Goal: Find specific page/section: Find specific page/section

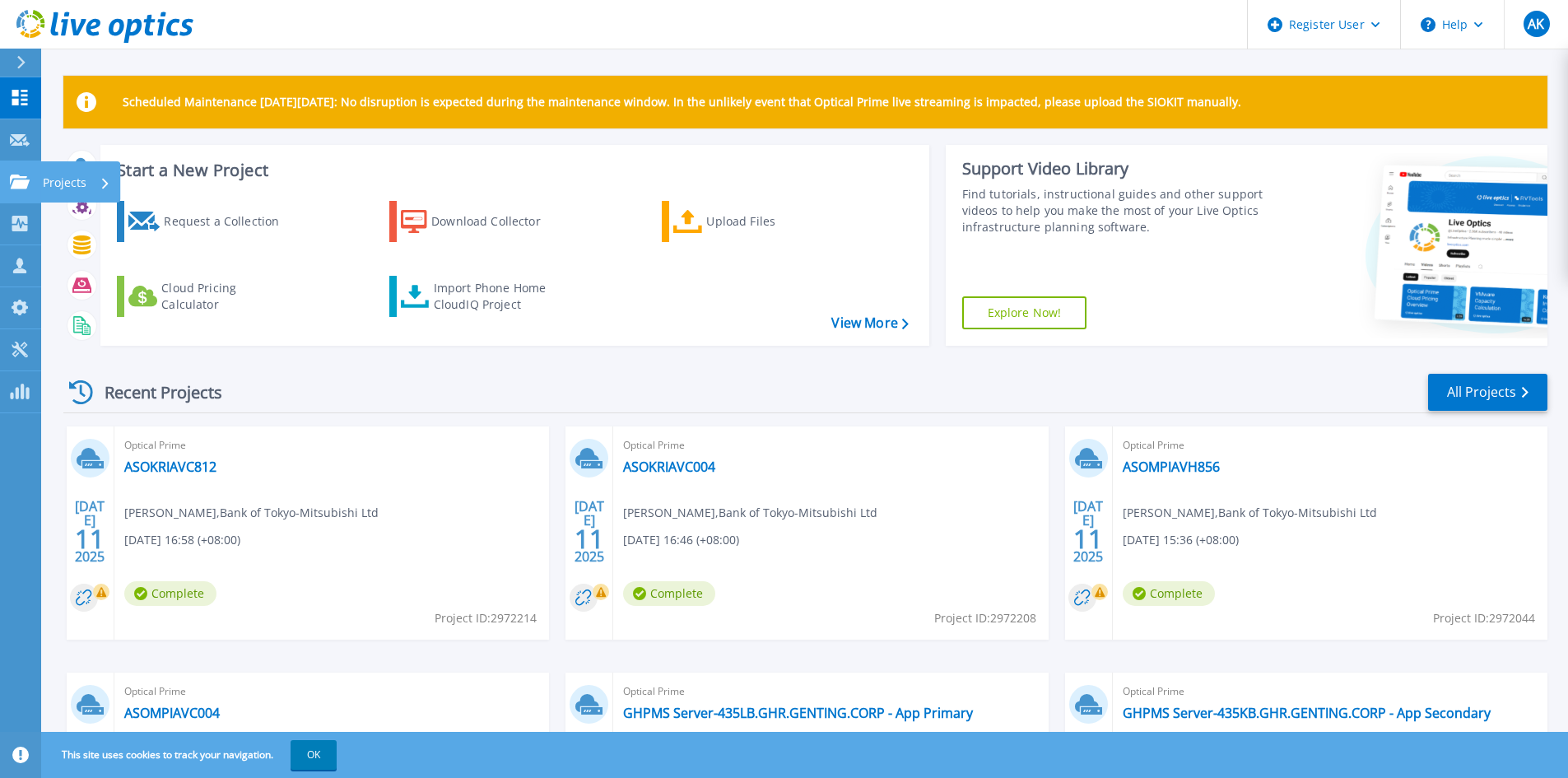
click at [23, 190] on link "Projects Projects" at bounding box center [20, 182] width 41 height 42
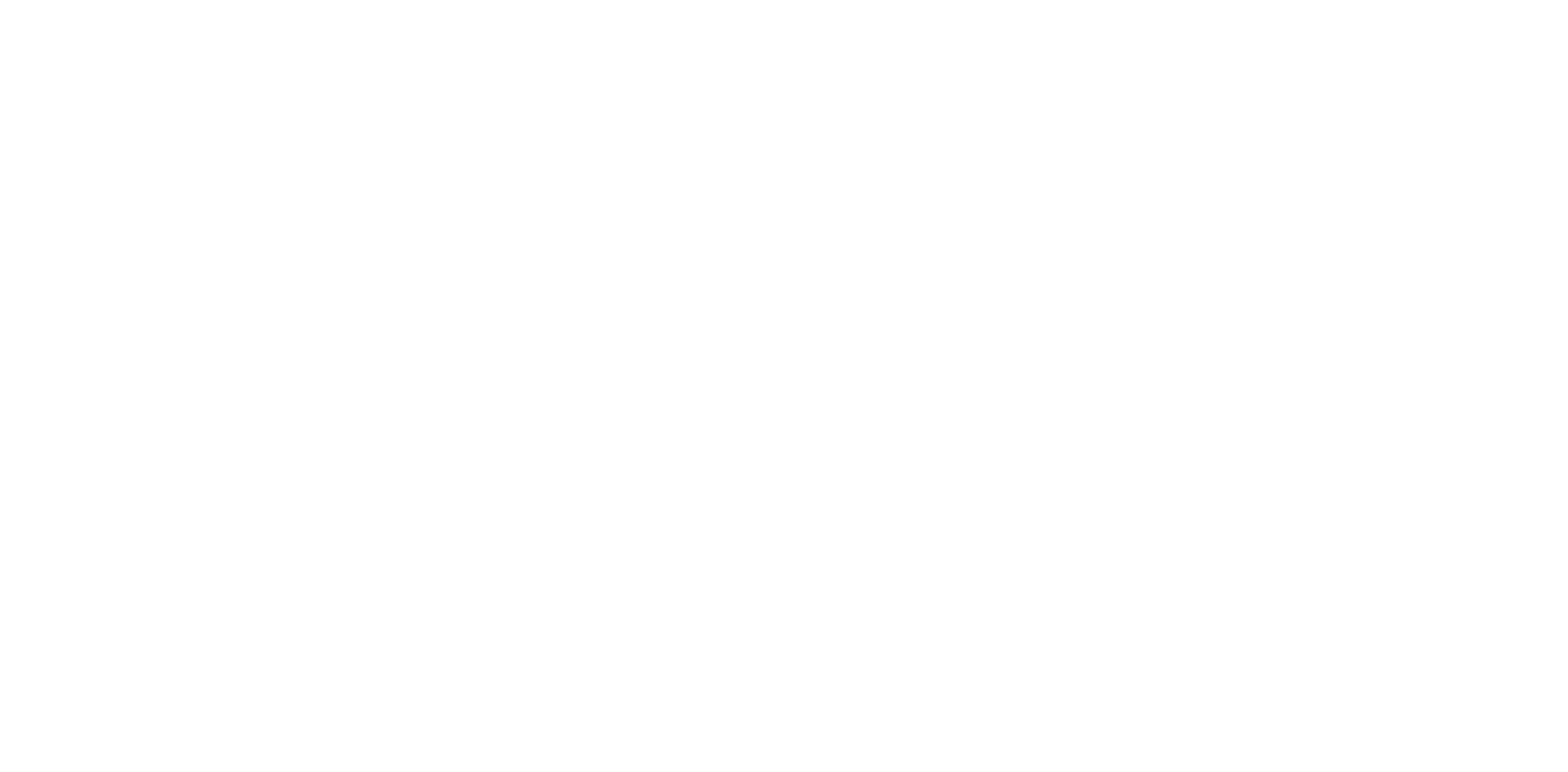
click at [97, 0] on html at bounding box center [784, 0] width 1568 height 0
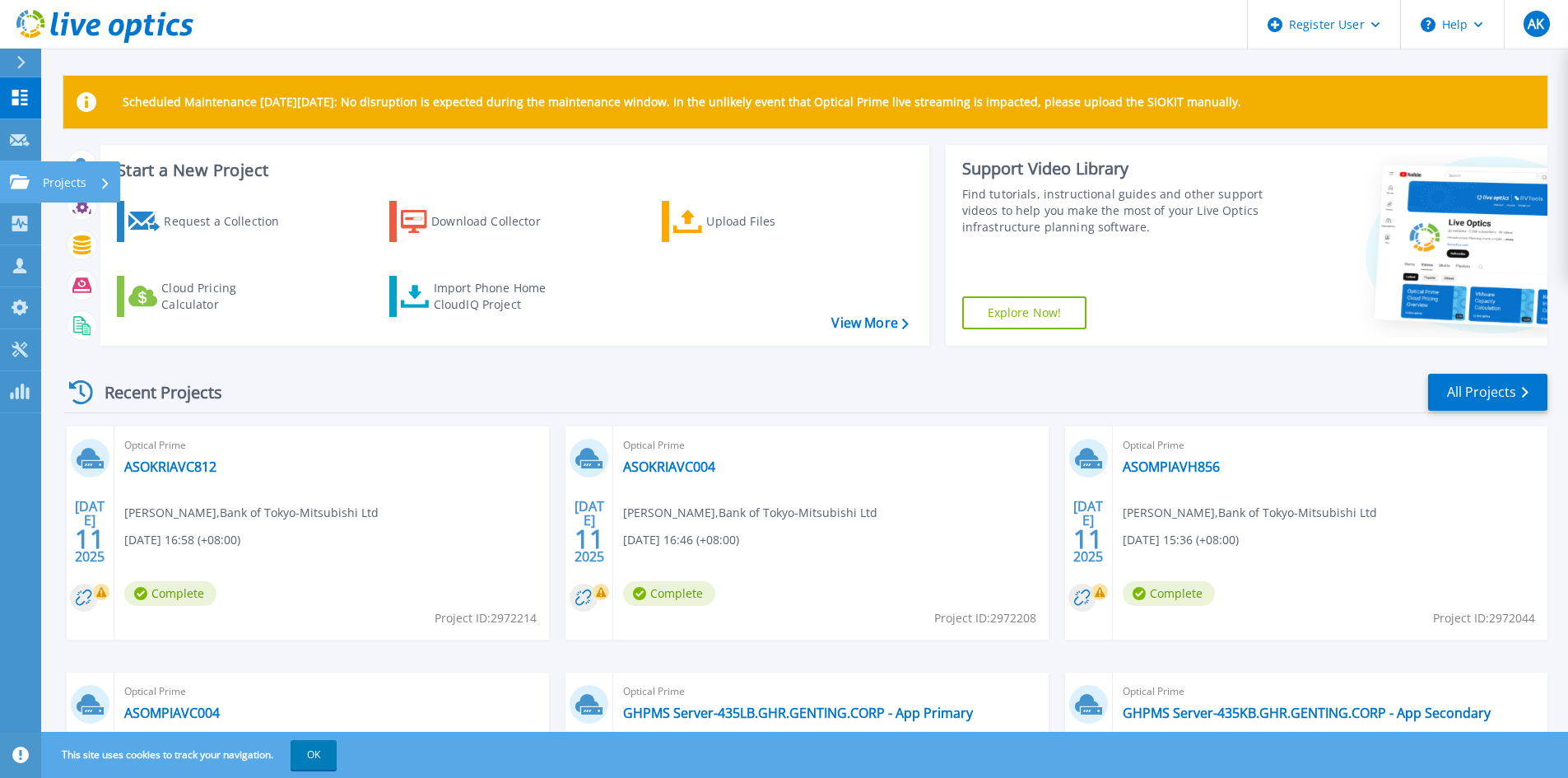
click at [22, 195] on link "Projects Projects" at bounding box center [20, 182] width 41 height 42
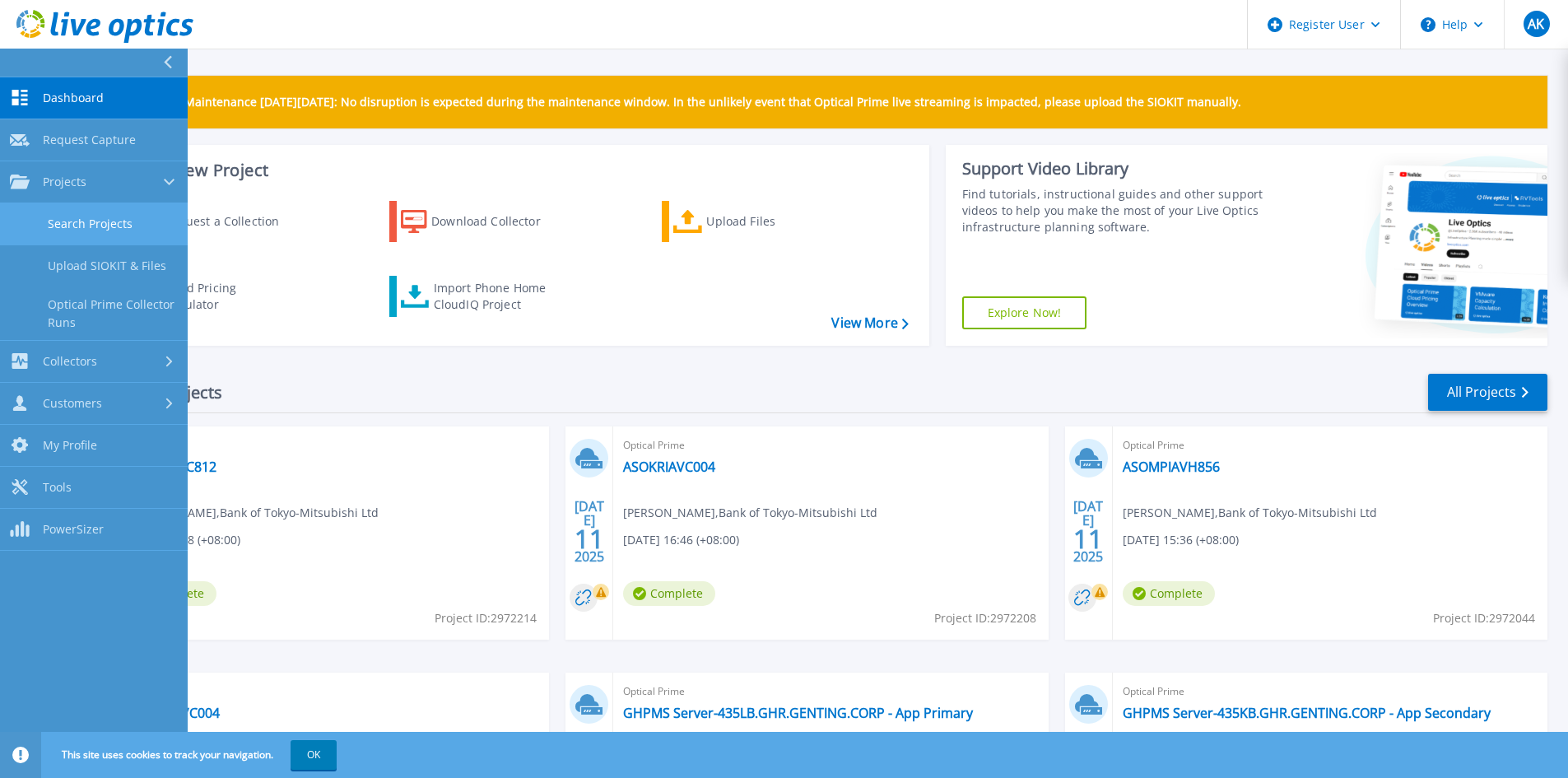
click at [107, 222] on link "Search Projects" at bounding box center [93, 224] width 188 height 42
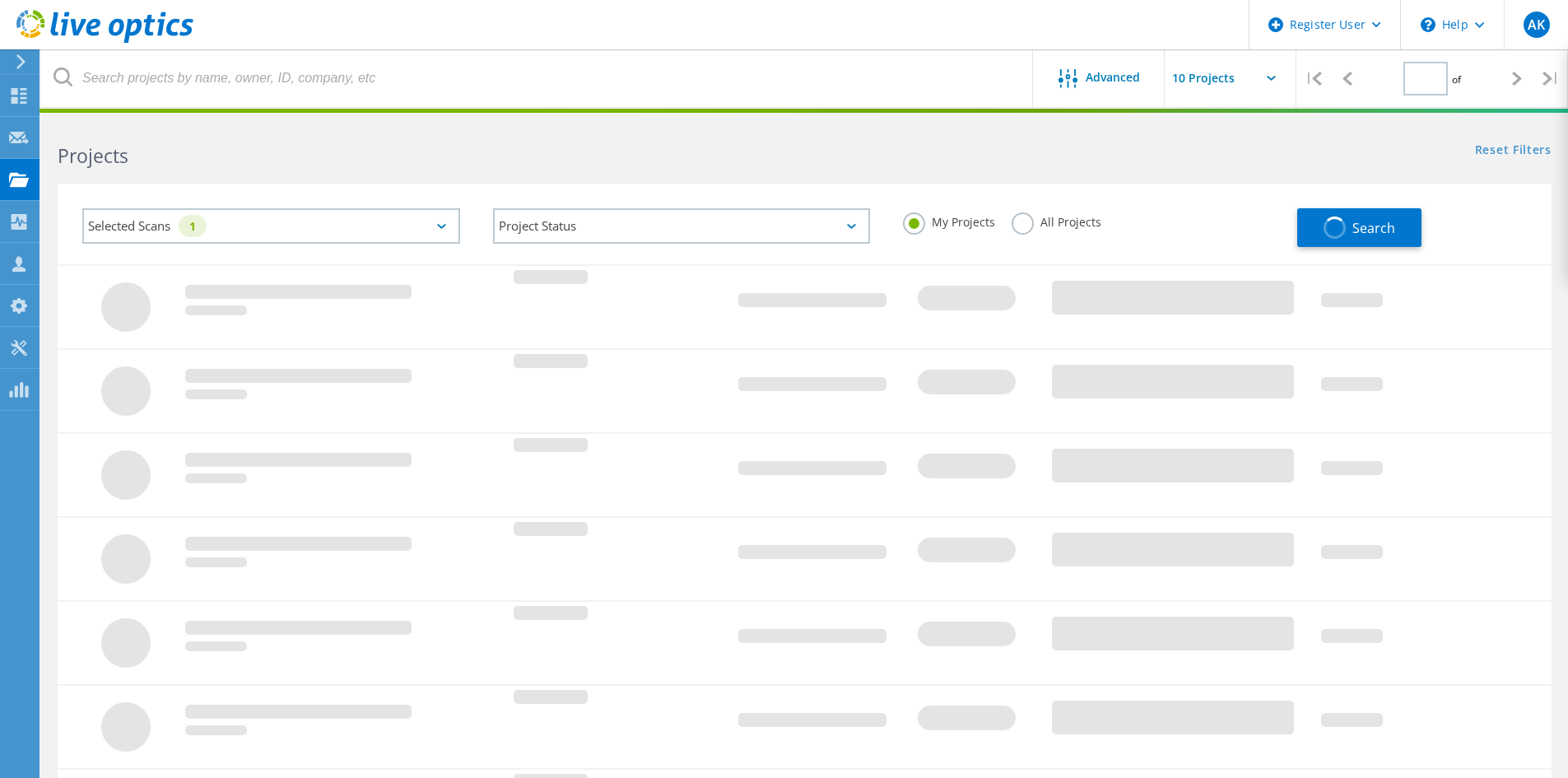
type input "1"
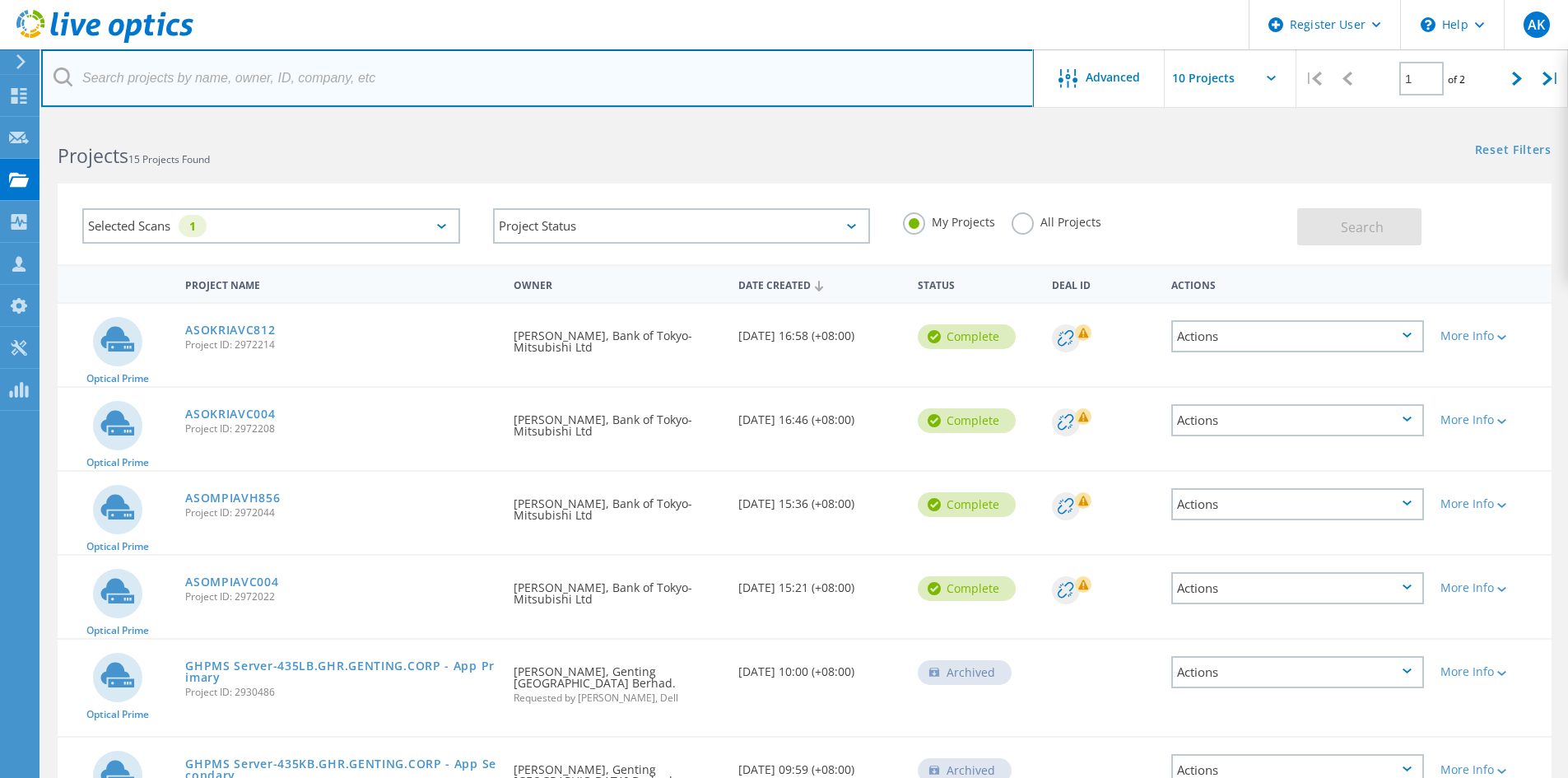
click at [160, 97] on input "text" at bounding box center [537, 79] width 992 height 58
paste input "3055863"
type input "3055863"
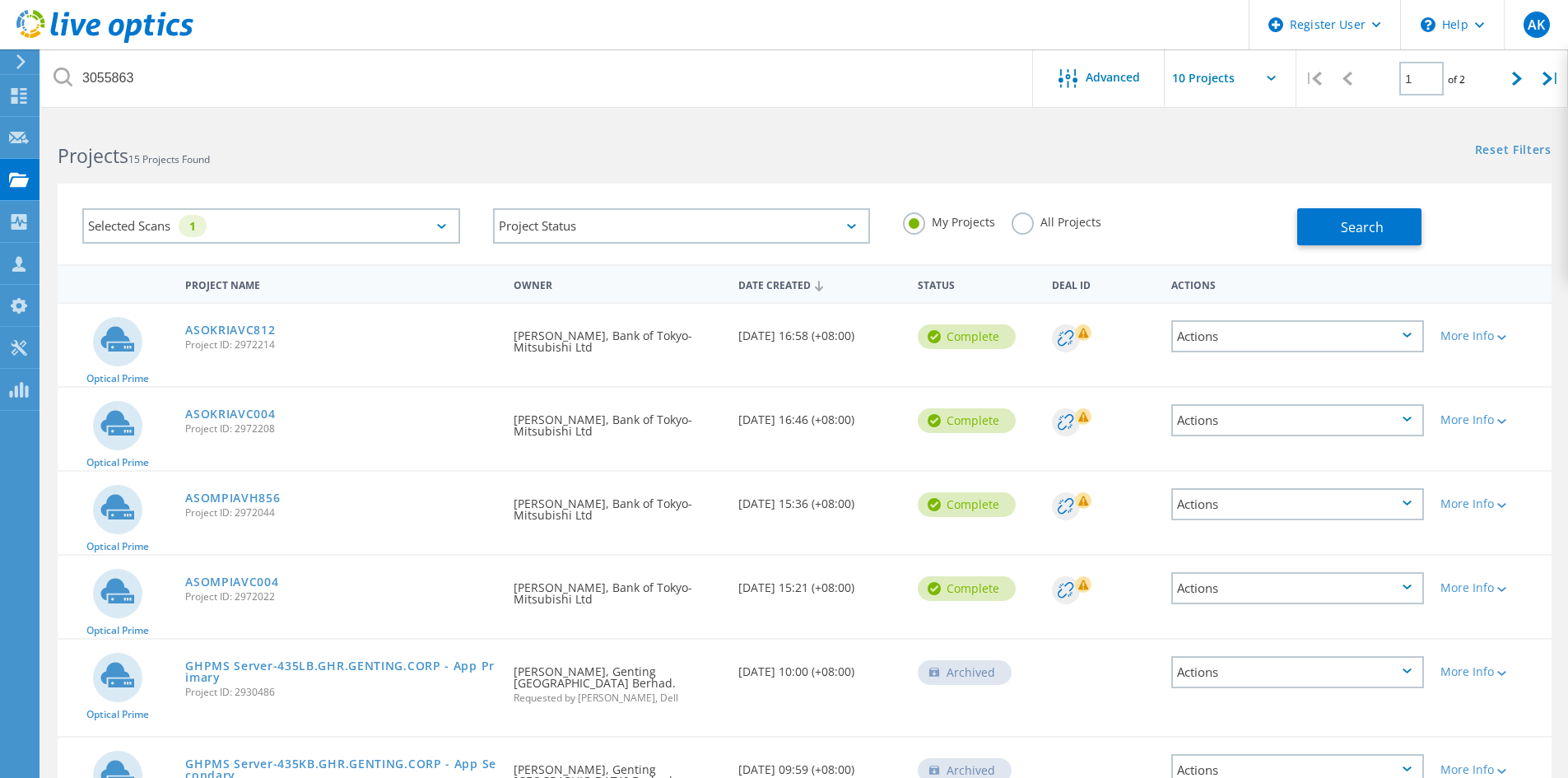
click at [1023, 227] on label "All Projects" at bounding box center [1056, 220] width 90 height 16
click at [0, 0] on input "All Projects" at bounding box center [0, 0] width 0 height 0
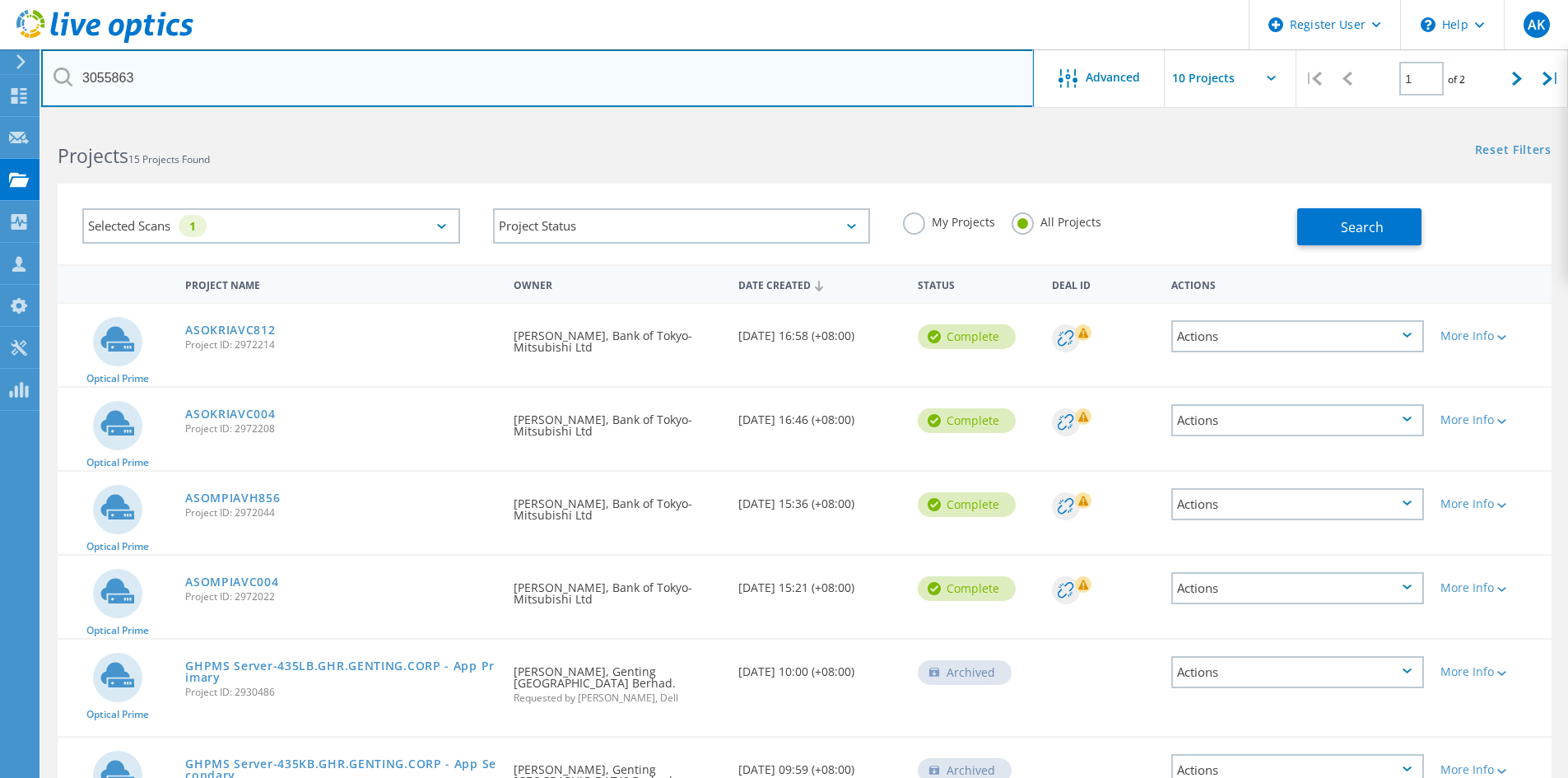
click at [481, 79] on input "3055863" at bounding box center [537, 79] width 992 height 58
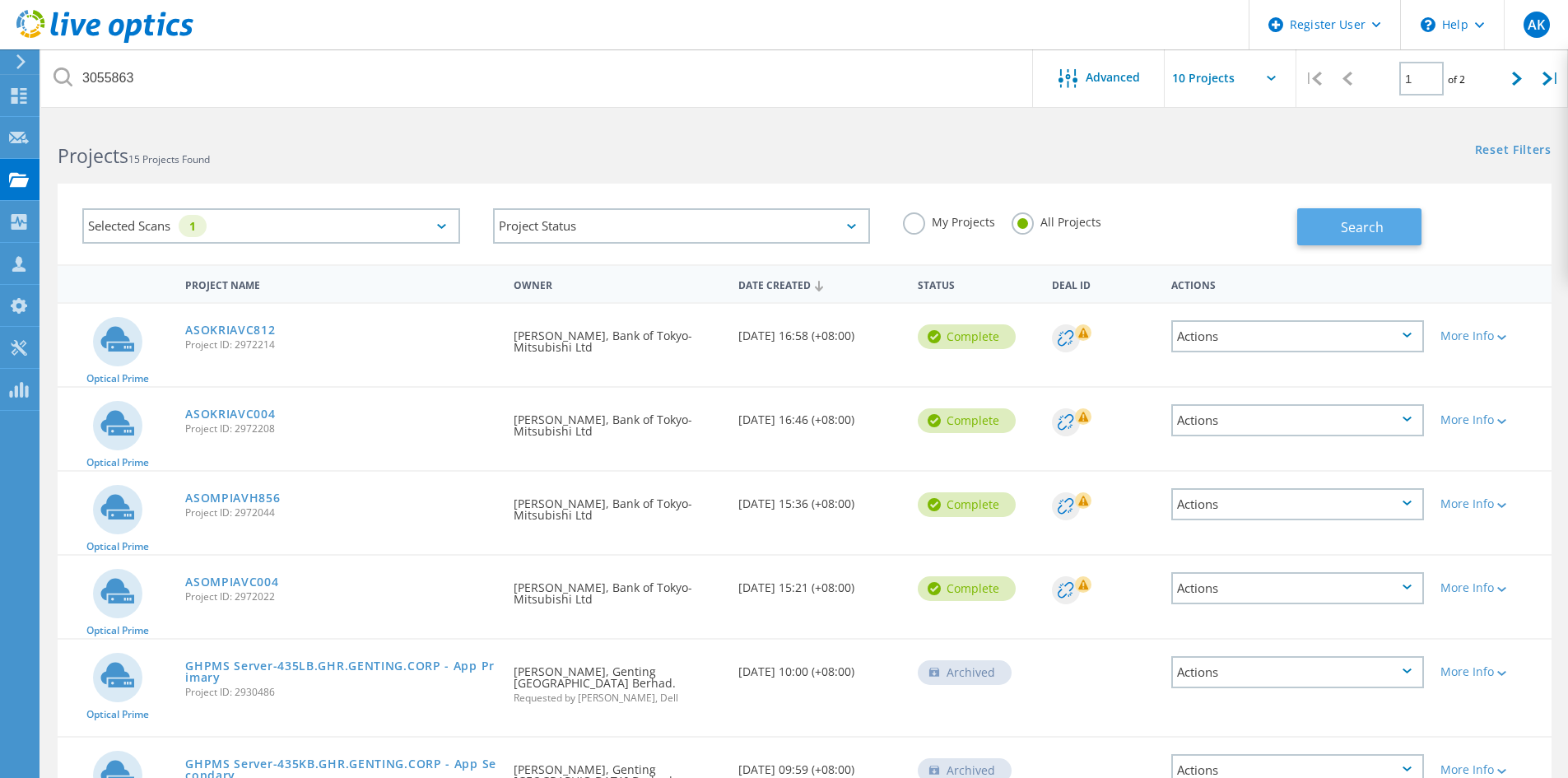
click at [1376, 231] on span "Search" at bounding box center [1362, 227] width 43 height 18
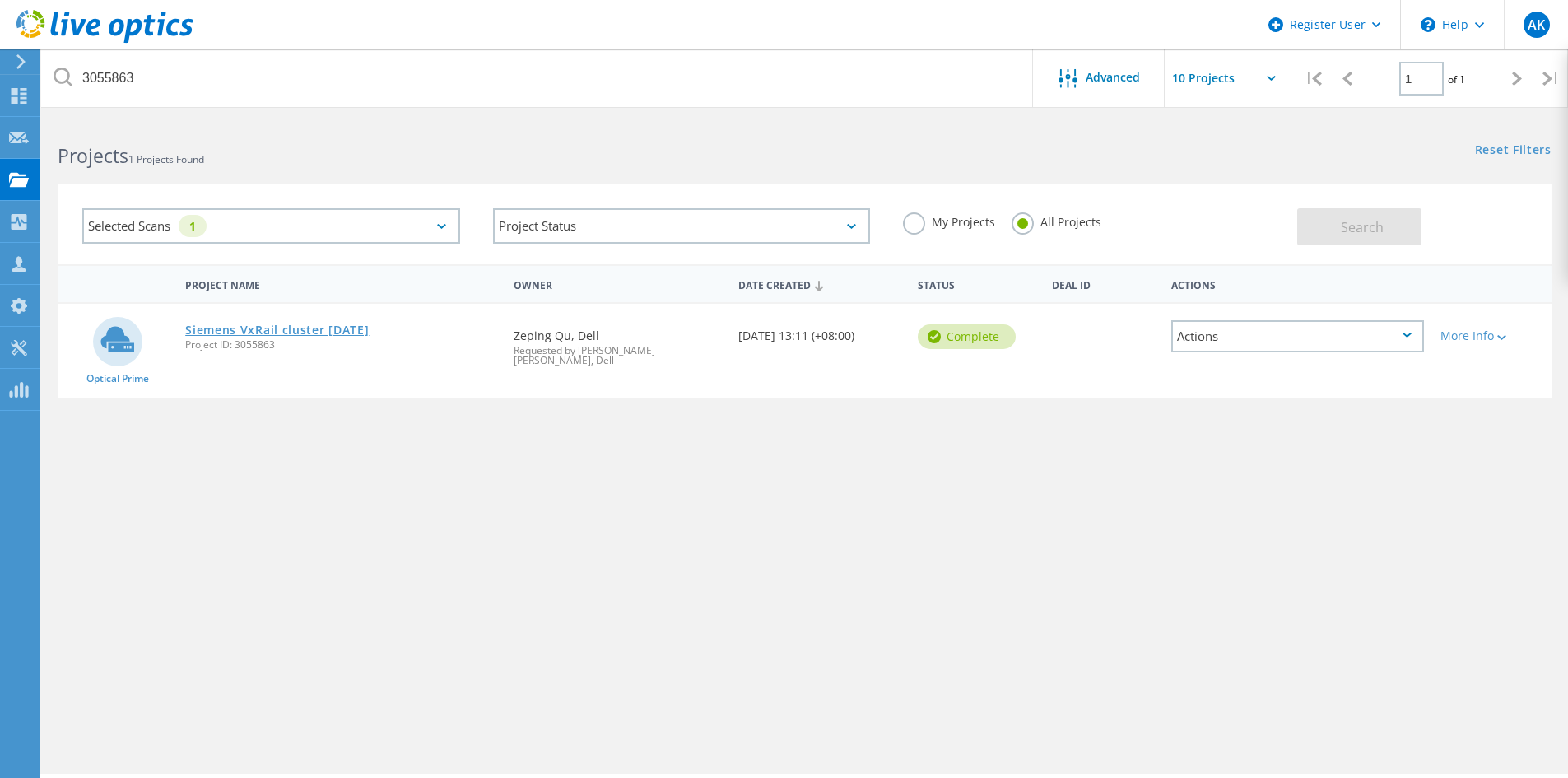
click at [212, 328] on link "Siemens VxRail cluster [DATE]" at bounding box center [277, 329] width 183 height 11
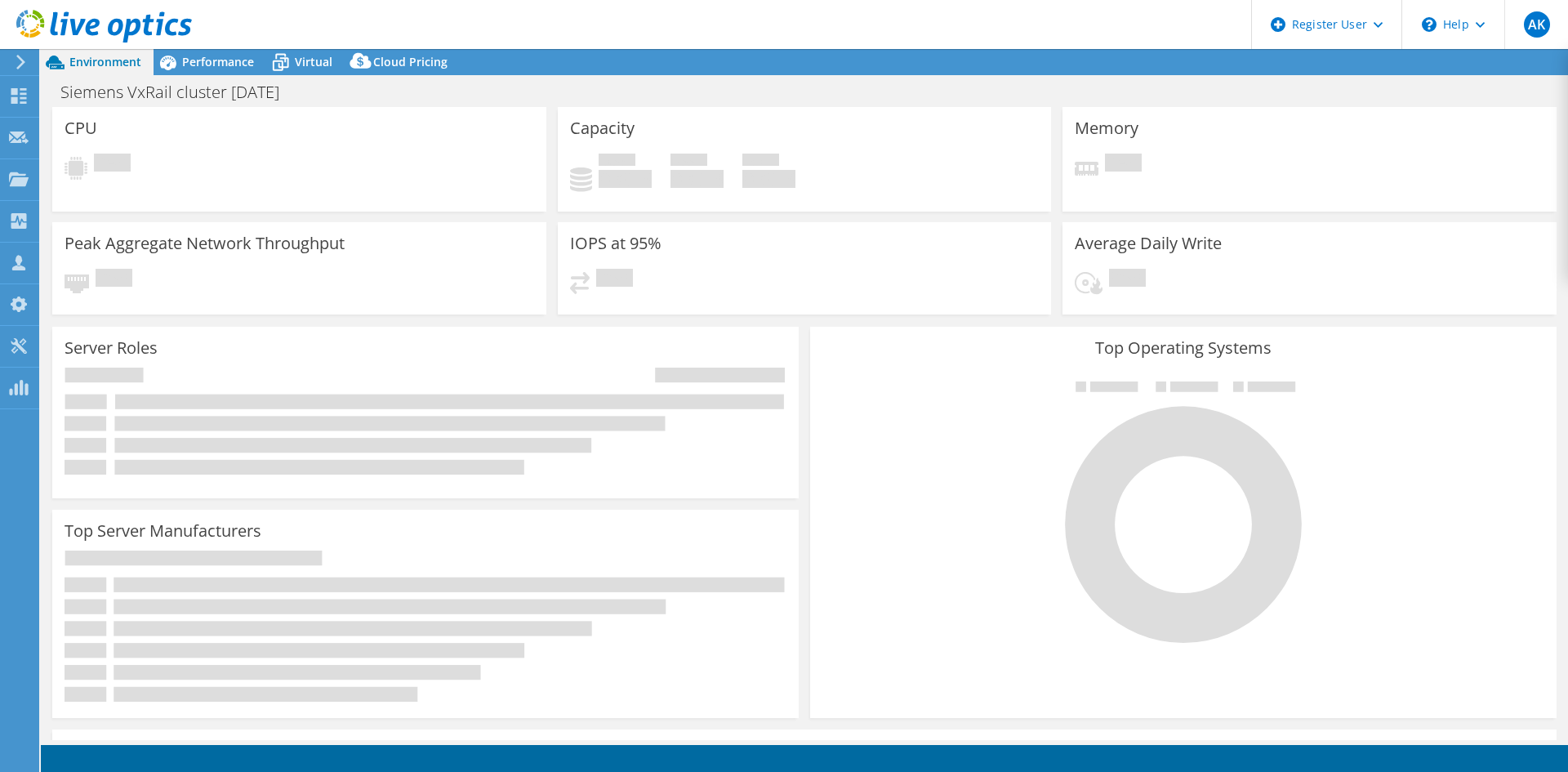
select select "HongKong"
